Goal: Task Accomplishment & Management: Use online tool/utility

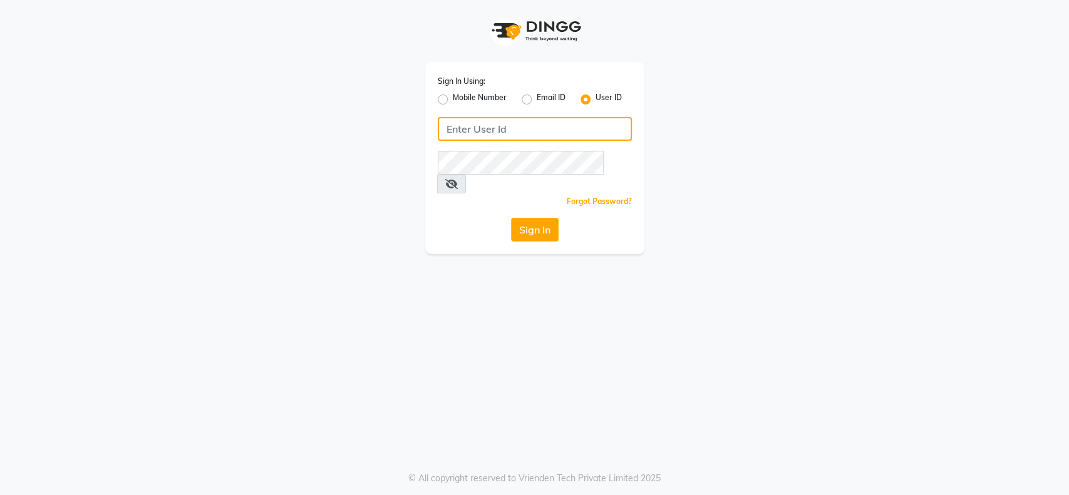
click at [445, 127] on input "Username" at bounding box center [535, 129] width 194 height 24
click at [446, 123] on input "Username" at bounding box center [535, 129] width 194 height 24
type input "Toni&guy"
click at [482, 192] on div "Sign In Using: Mobile Number Email ID User ID [PERSON_NAME] Remember me Forgot …" at bounding box center [534, 158] width 219 height 192
click at [521, 218] on button "Sign In" at bounding box center [535, 230] width 48 height 24
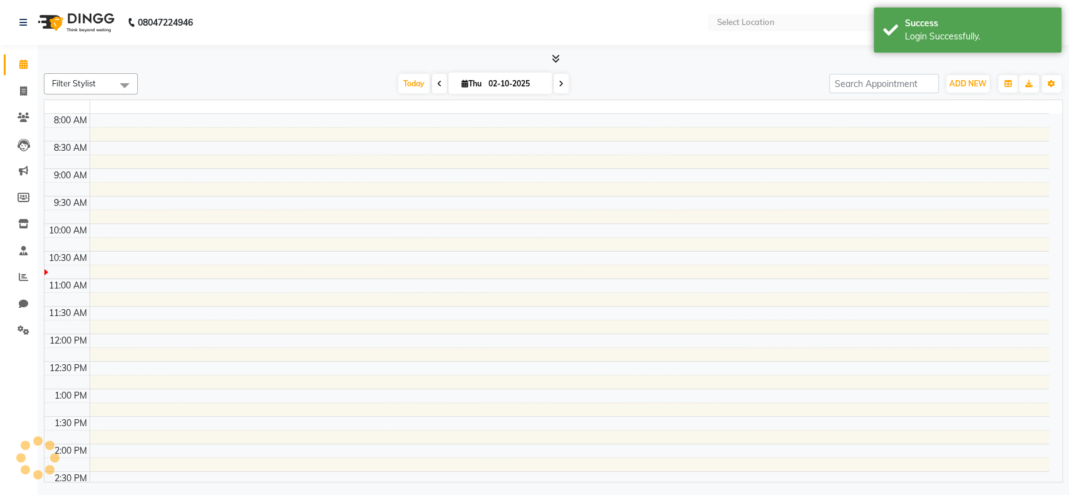
select select "en"
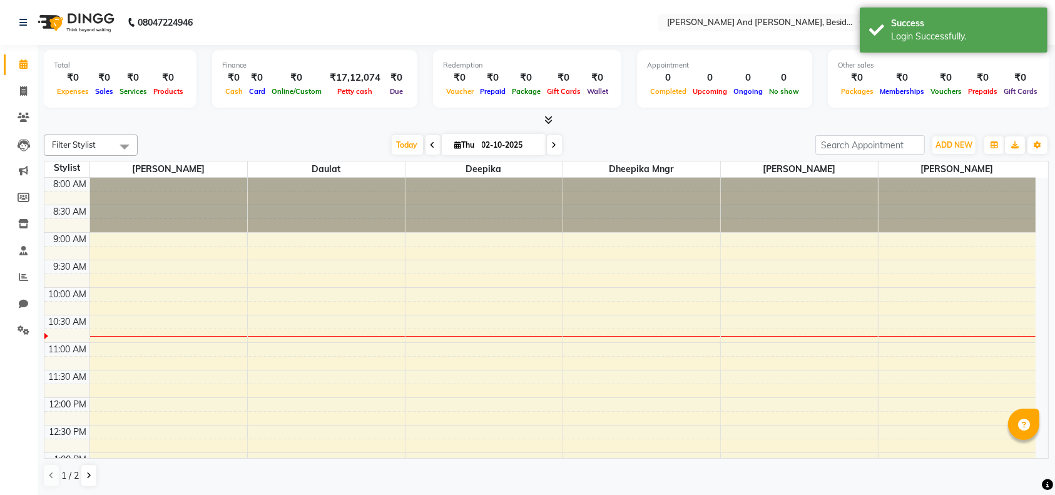
click at [274, 127] on div "Total ₹0 Expenses ₹0 Sales ₹0 Services ₹0 Products Finance ₹0 Cash ₹0 Card ₹0 O…" at bounding box center [547, 270] width 1018 height 451
click at [601, 121] on div at bounding box center [546, 120] width 1005 height 13
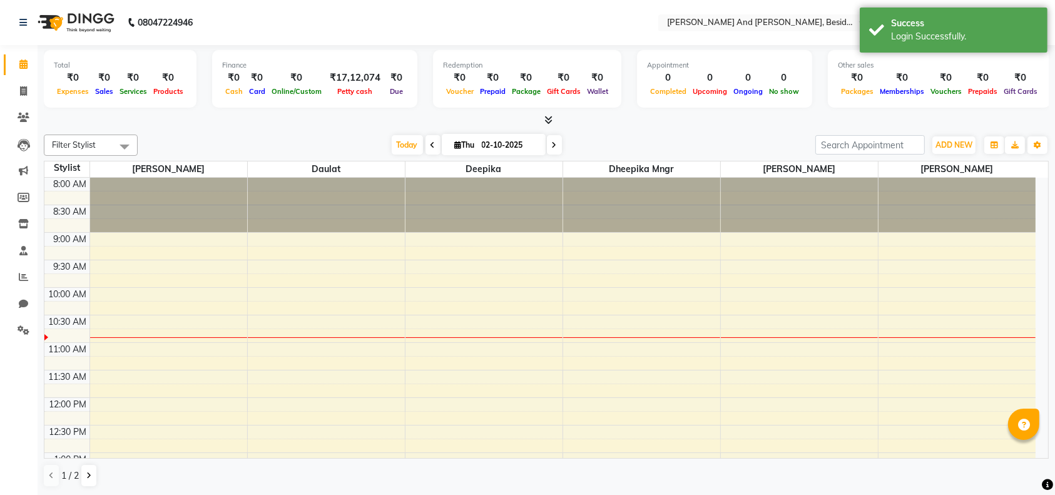
click at [329, 1] on nav "08047224946 Select Location × [PERSON_NAME] And [PERSON_NAME], Besides Hp Petro…" at bounding box center [527, 22] width 1055 height 45
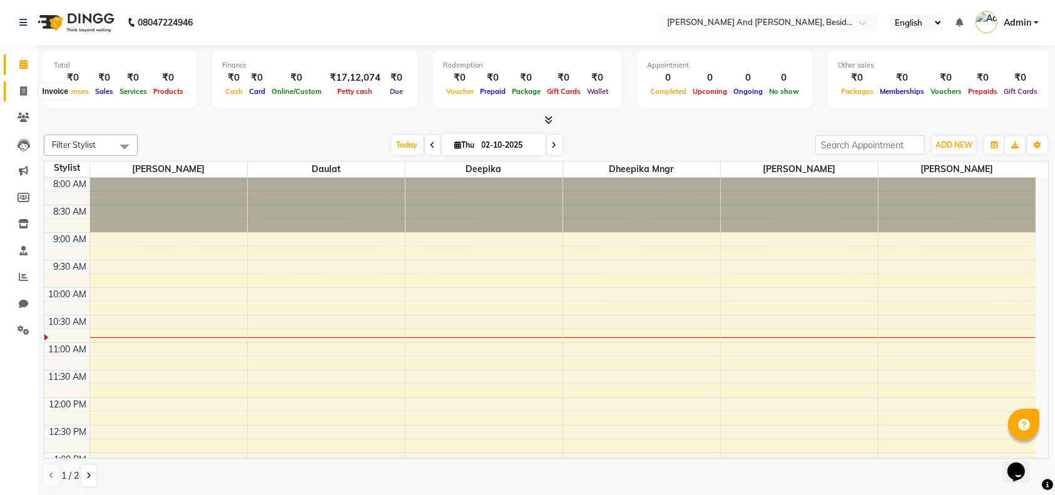
click at [18, 90] on span at bounding box center [24, 92] width 22 height 14
select select "4907"
select select "service"
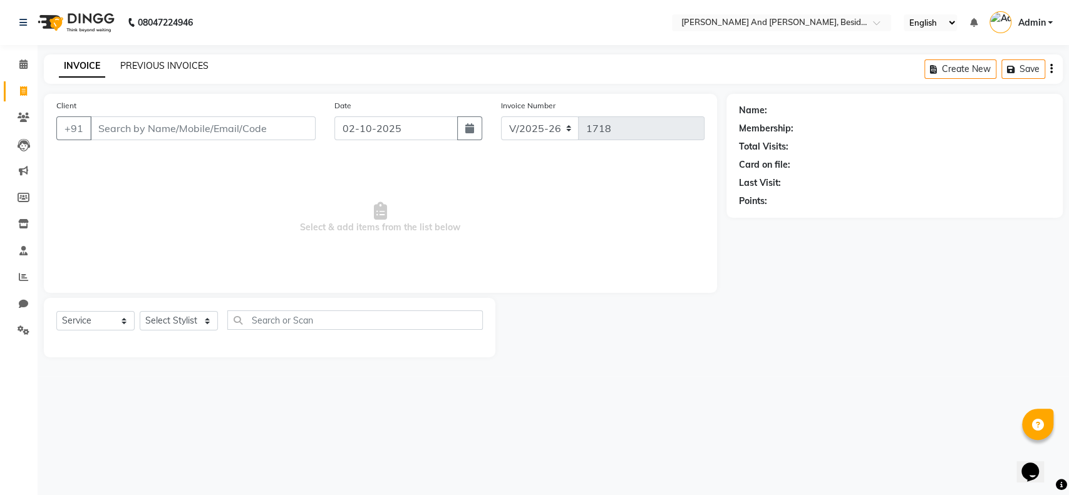
click at [153, 64] on link "PREVIOUS INVOICES" at bounding box center [164, 65] width 88 height 11
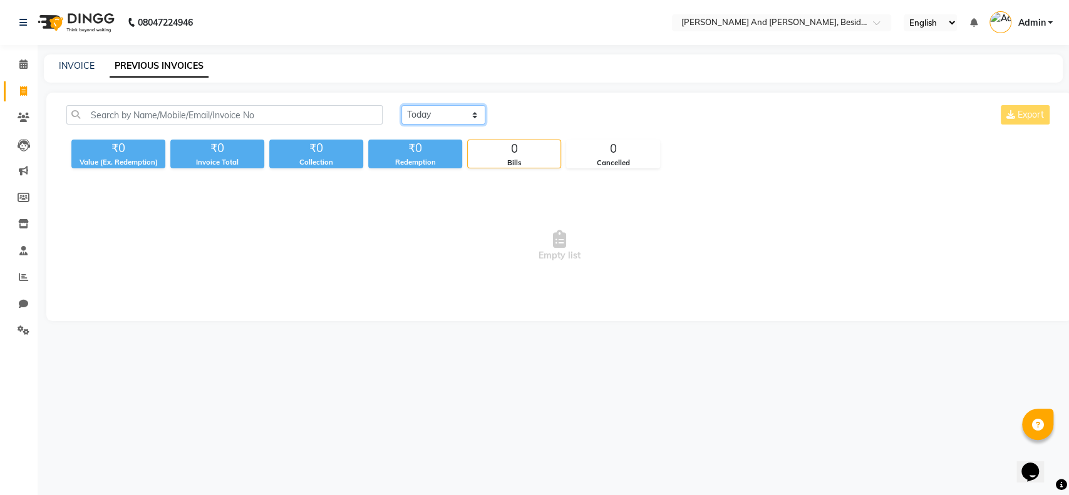
click at [471, 115] on select "[DATE] [DATE] Custom Range" at bounding box center [443, 114] width 84 height 19
select select "[DATE]"
click at [401, 105] on select "[DATE] [DATE] Custom Range" at bounding box center [443, 114] width 84 height 19
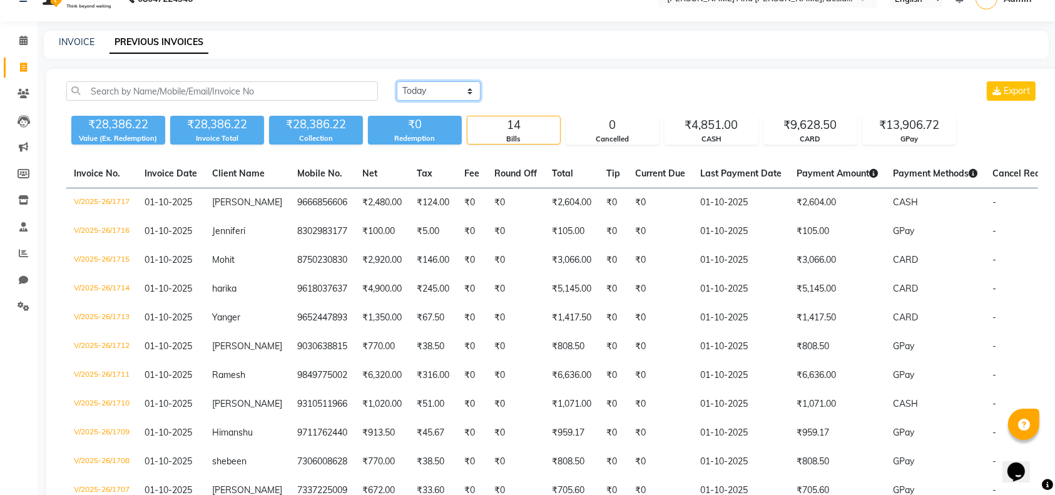
scroll to position [19, 0]
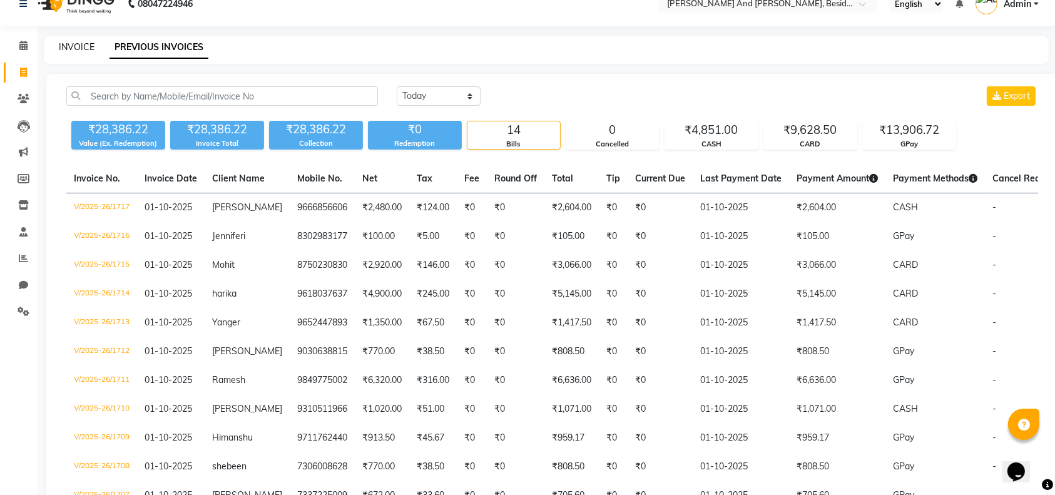
click at [76, 50] on link "INVOICE" at bounding box center [77, 46] width 36 height 11
select select "service"
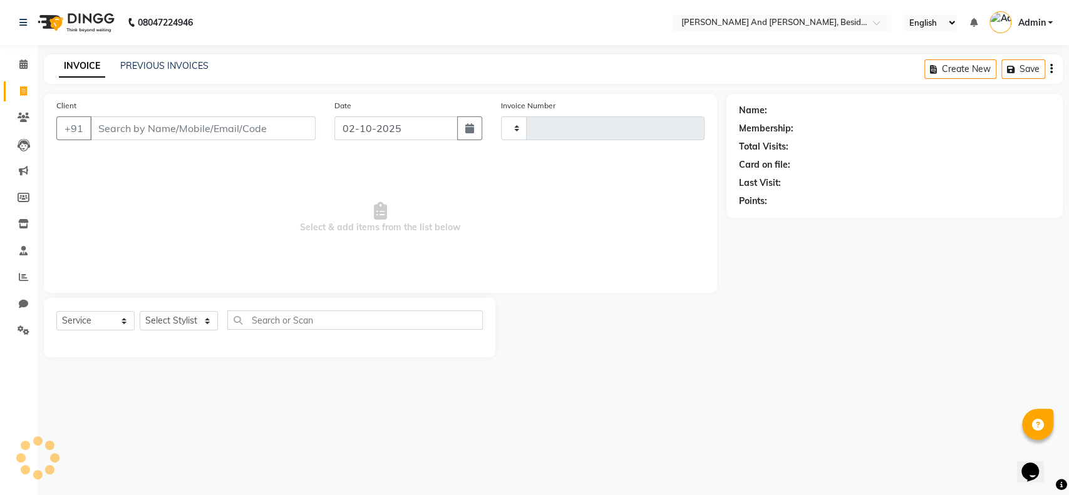
type input "1718"
select select "4907"
click at [203, 320] on select "Select Stylist [PERSON_NAME] [PERSON_NAME] mngr [PERSON_NAME] Sanib [PERSON_NAM…" at bounding box center [179, 320] width 78 height 19
select select "76440"
click at [140, 311] on select "Select Stylist [PERSON_NAME] [PERSON_NAME] mngr [PERSON_NAME] Sanib [PERSON_NAM…" at bounding box center [179, 320] width 78 height 19
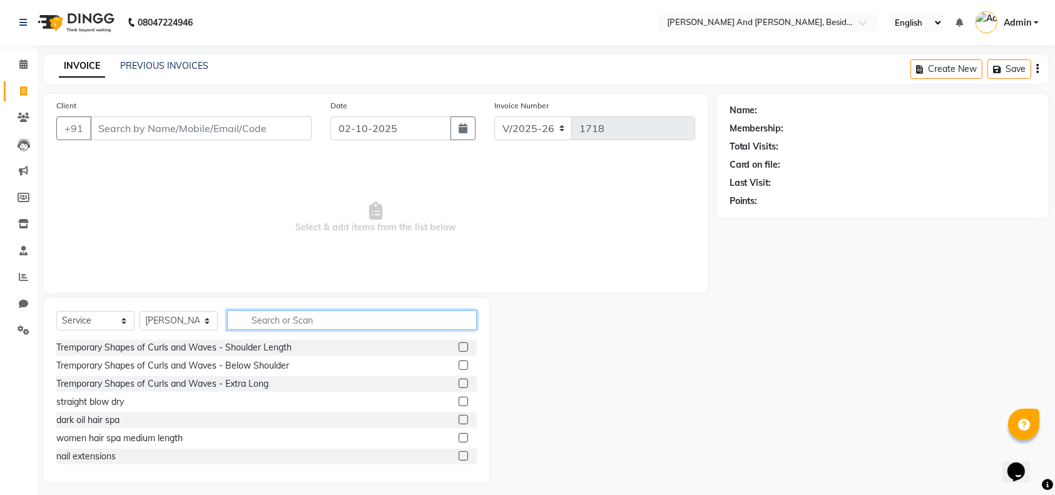
click at [244, 317] on input "text" at bounding box center [352, 320] width 250 height 19
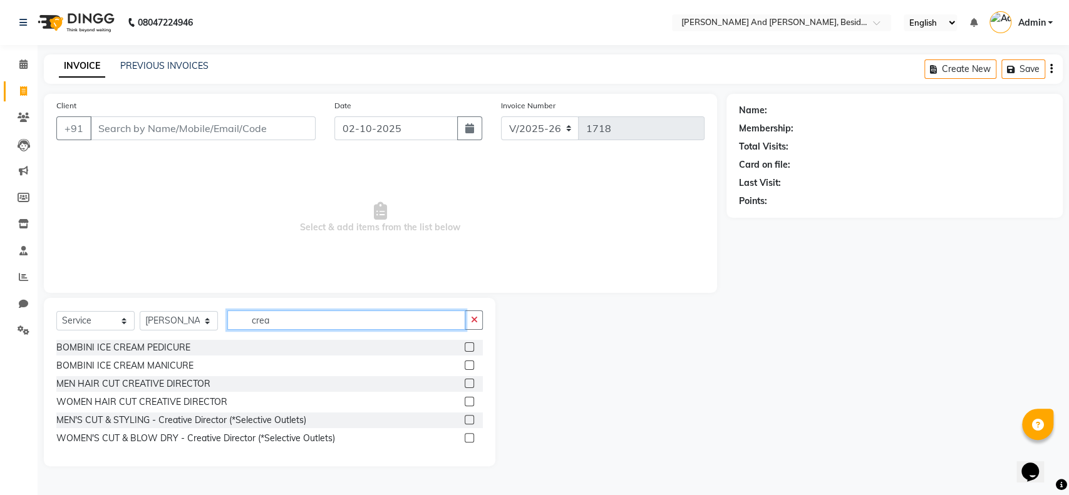
type input "crea"
click at [472, 401] on label at bounding box center [469, 401] width 9 height 9
click at [472, 401] on input "checkbox" at bounding box center [469, 402] width 8 height 8
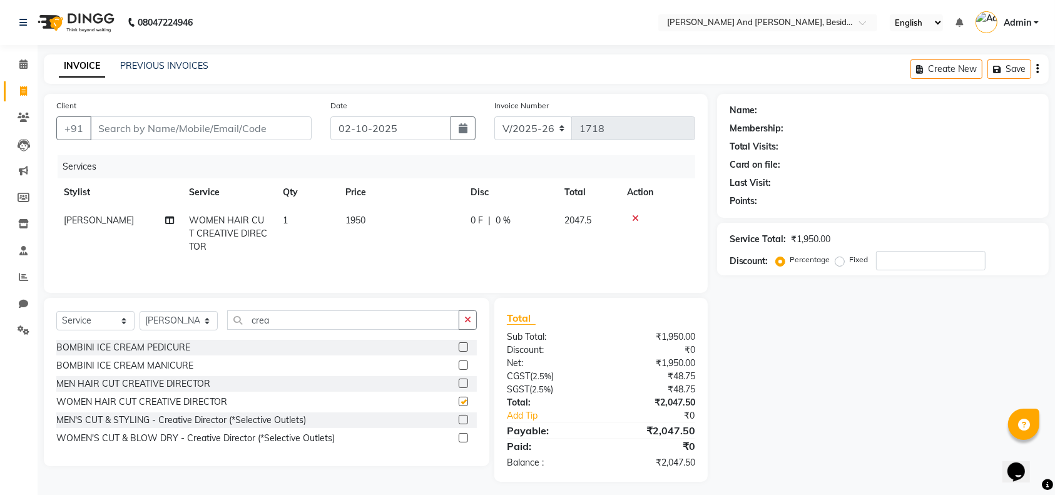
click at [472, 401] on div at bounding box center [468, 402] width 18 height 16
checkbox input "false"
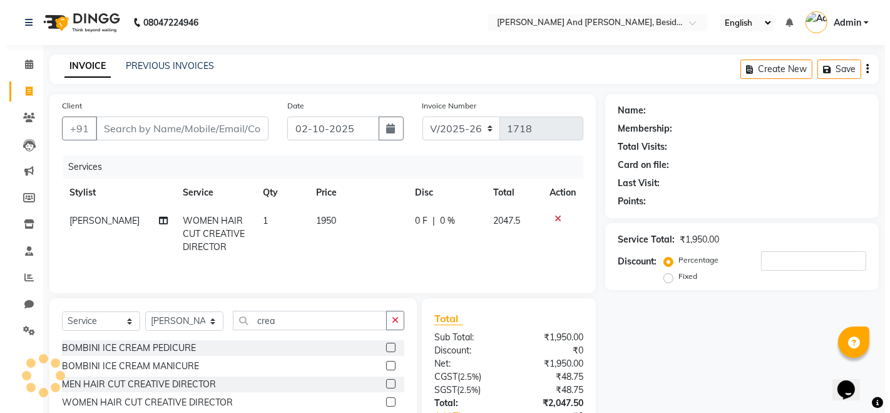
scroll to position [89, 0]
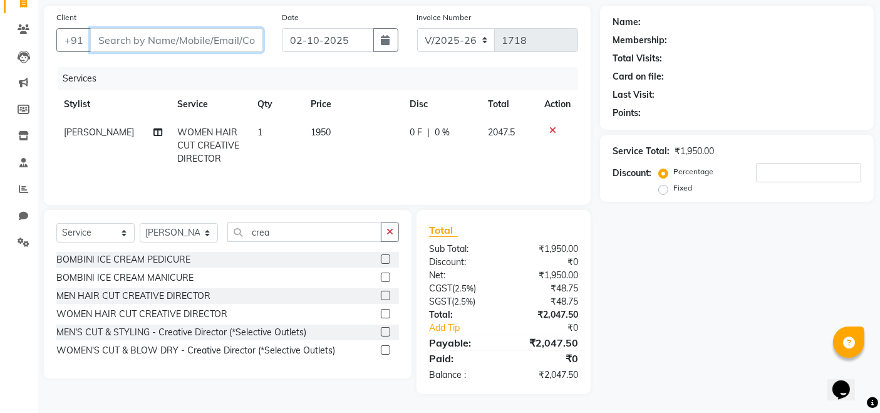
click at [96, 39] on input "Client" at bounding box center [176, 40] width 173 height 24
click at [98, 36] on input "Client" at bounding box center [176, 40] width 173 height 24
type input "8"
type input "0"
type input "8971229135"
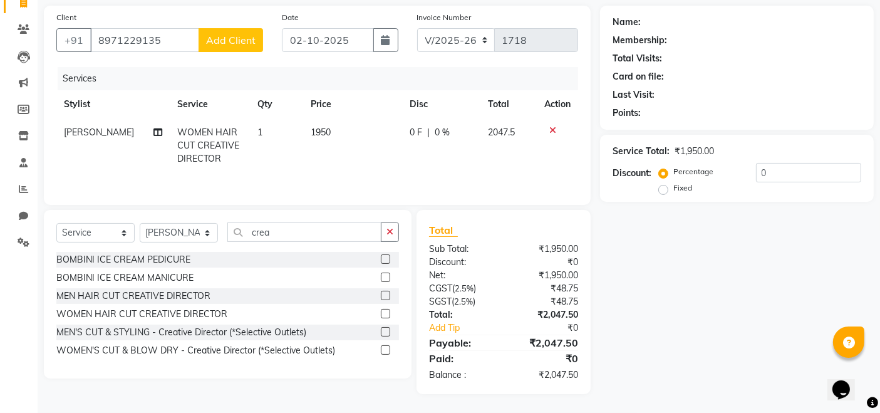
click at [219, 43] on span "Add Client" at bounding box center [230, 40] width 49 height 13
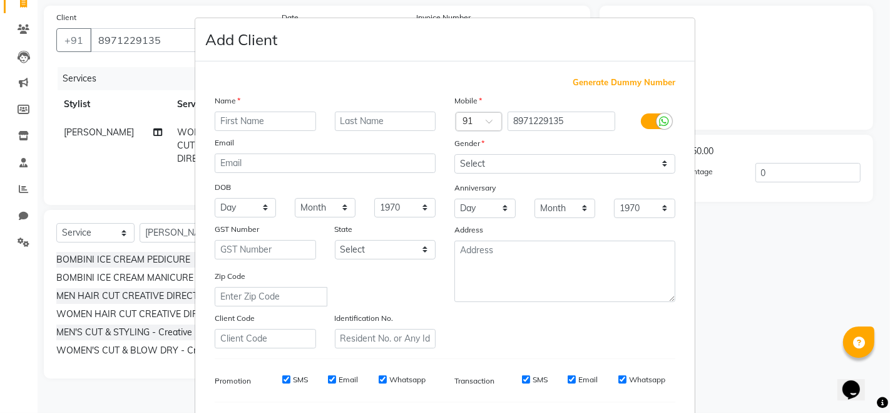
click at [218, 119] on input "text" at bounding box center [265, 120] width 101 height 19
click at [161, 156] on ngb-modal-window "Add Client Generate Dummy Number Name Email DOB Day 01 02 03 04 05 06 07 08 09 …" at bounding box center [445, 206] width 890 height 413
click at [815, 45] on ngb-modal-window "Add Client Generate Dummy Number Name Email DOB Day 01 02 03 04 05 06 07 08 09 …" at bounding box center [445, 206] width 890 height 413
click at [215, 120] on input "text" at bounding box center [265, 120] width 101 height 19
type input "srithi"
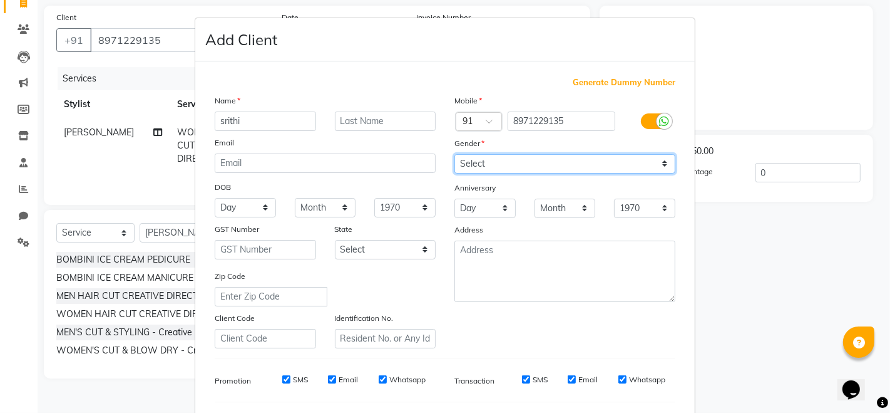
click at [659, 166] on select "Select [DEMOGRAPHIC_DATA] [DEMOGRAPHIC_DATA] Other Prefer Not To Say" at bounding box center [564, 163] width 221 height 19
select select "[DEMOGRAPHIC_DATA]"
click at [454, 154] on select "Select [DEMOGRAPHIC_DATA] [DEMOGRAPHIC_DATA] Other Prefer Not To Say" at bounding box center [564, 163] width 221 height 19
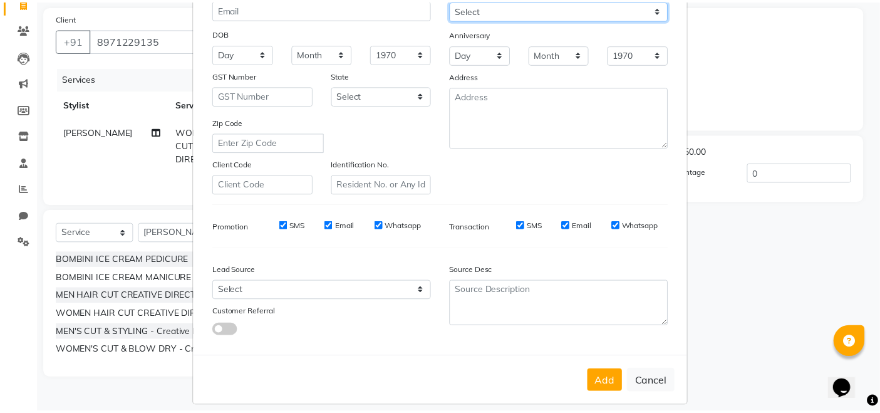
scroll to position [164, 0]
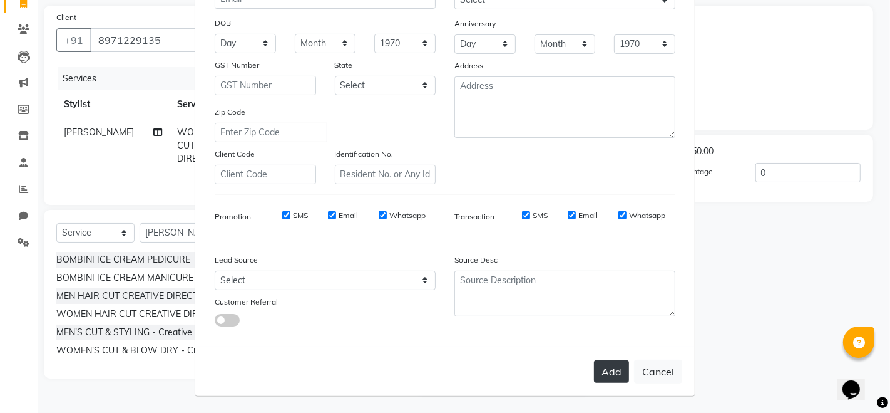
click at [610, 372] on button "Add" at bounding box center [611, 371] width 35 height 23
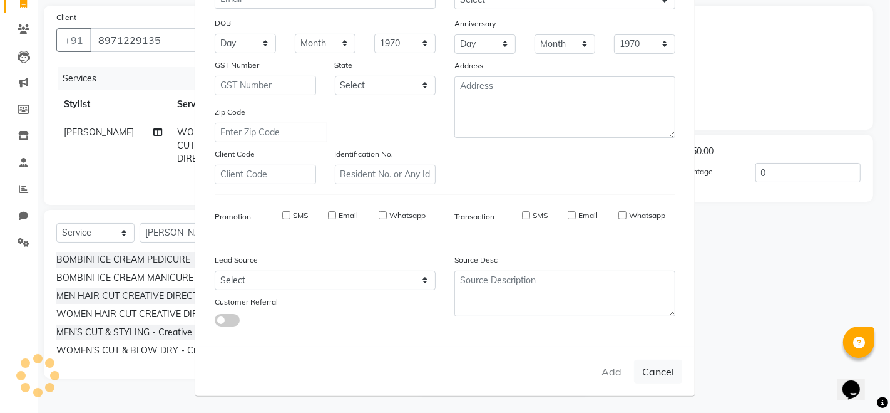
select select
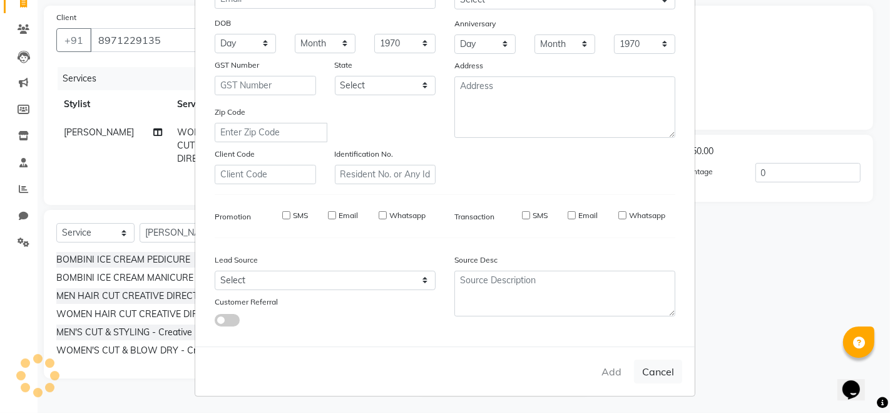
select select
checkbox input "false"
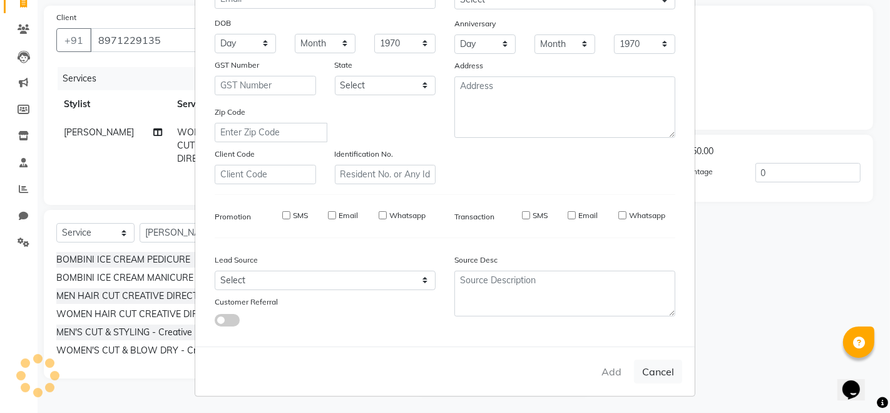
checkbox input "false"
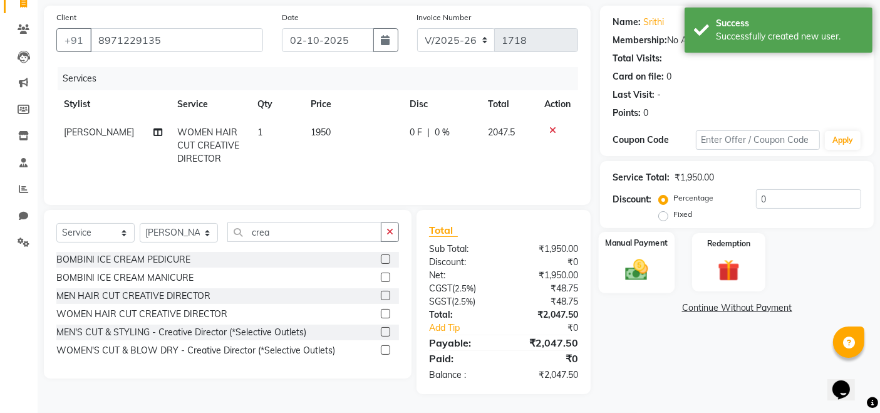
click at [640, 265] on img at bounding box center [637, 269] width 38 height 26
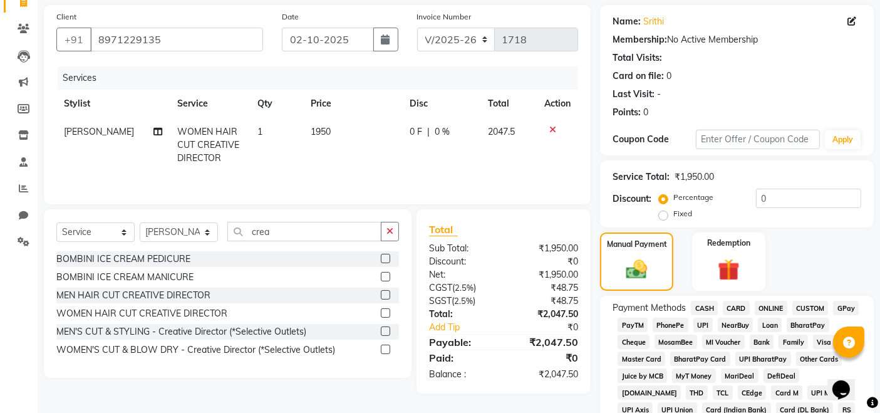
click at [844, 311] on span "GPay" at bounding box center [846, 307] width 26 height 14
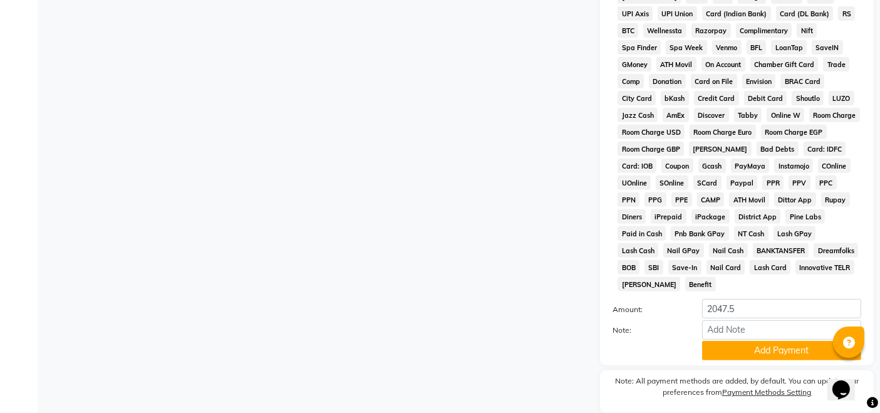
scroll to position [485, 0]
click at [813, 340] on button "Add Payment" at bounding box center [781, 349] width 159 height 19
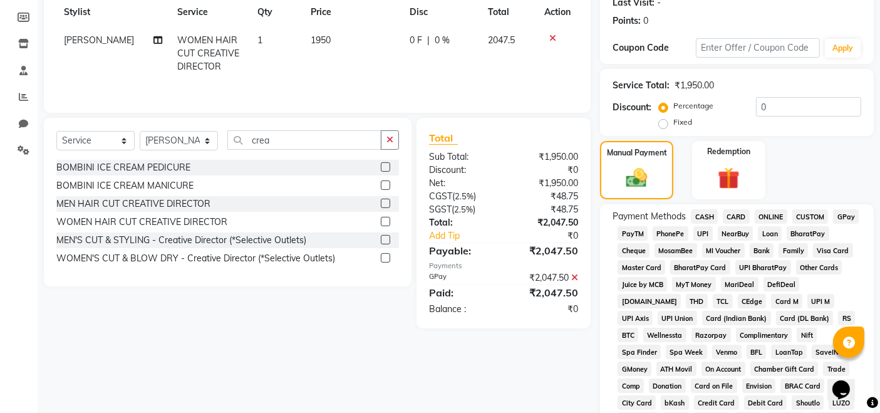
scroll to position [178, 0]
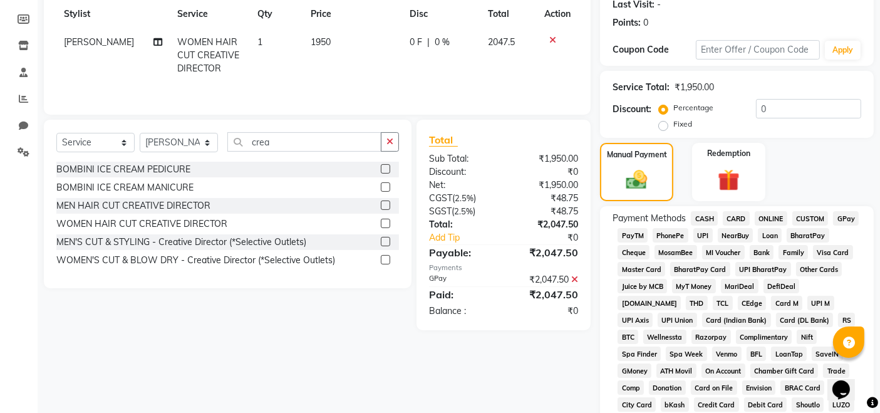
click at [841, 218] on span "GPay" at bounding box center [846, 218] width 26 height 14
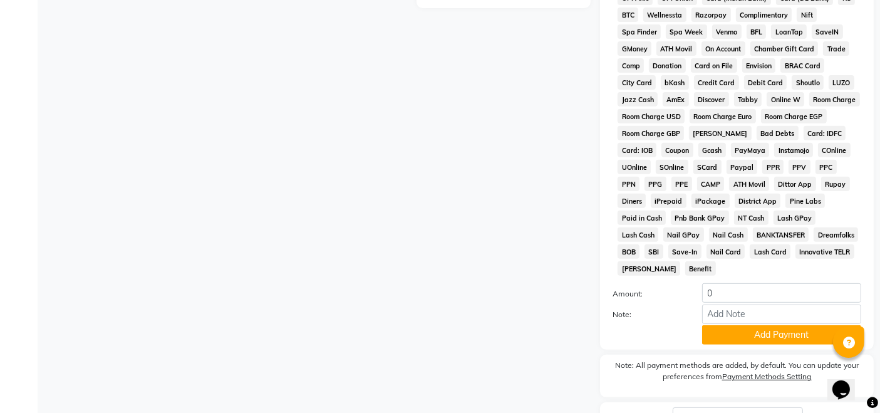
scroll to position [501, 0]
click at [804, 326] on button "Add Payment" at bounding box center [781, 333] width 159 height 19
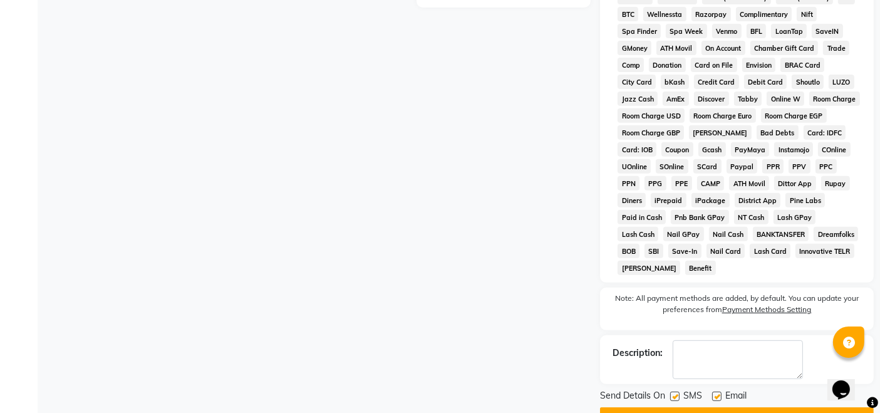
click at [803, 407] on button "Checkout" at bounding box center [737, 416] width 274 height 19
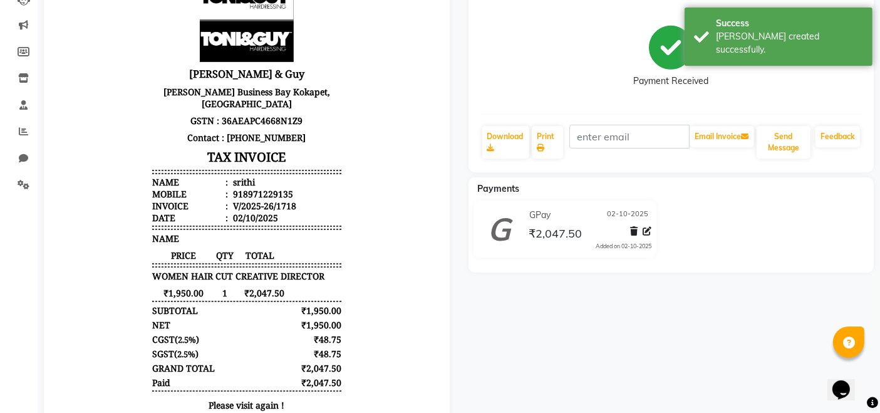
scroll to position [209, 0]
